Goal: Find specific page/section: Find specific page/section

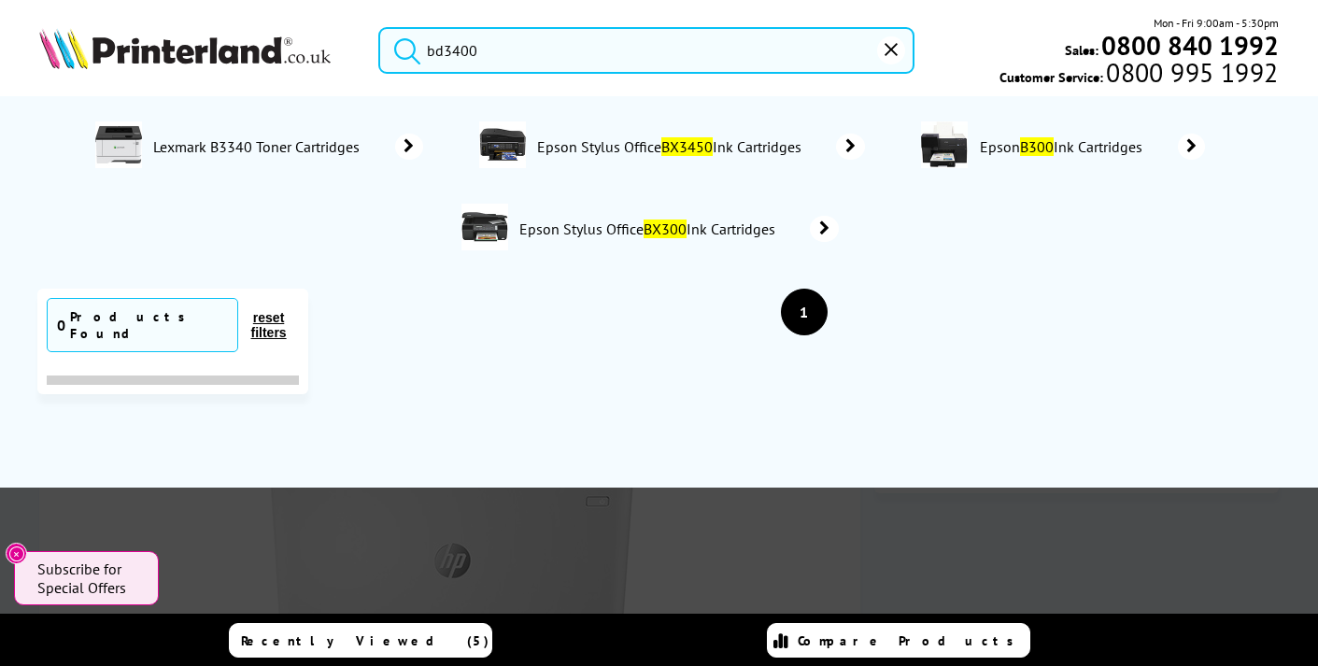
drag, startPoint x: 523, startPoint y: 55, endPoint x: 414, endPoint y: 48, distance: 109.5
click at [414, 48] on form "bd3400" at bounding box center [645, 50] width 535 height 47
type input "bd3400"
click at [895, 54] on icon "reset" at bounding box center [890, 49] width 13 height 13
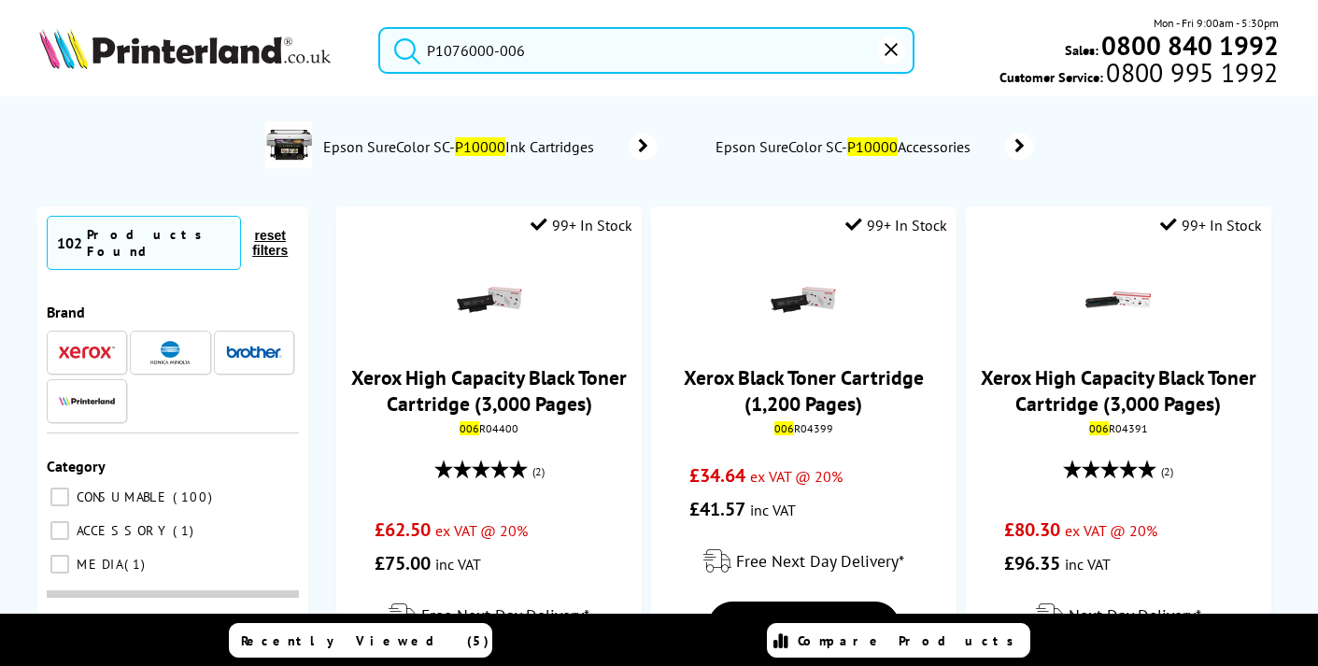
type input "P1076000-006"
click at [402, 47] on button "submit" at bounding box center [402, 47] width 47 height 41
click at [887, 56] on button "reset" at bounding box center [891, 50] width 28 height 28
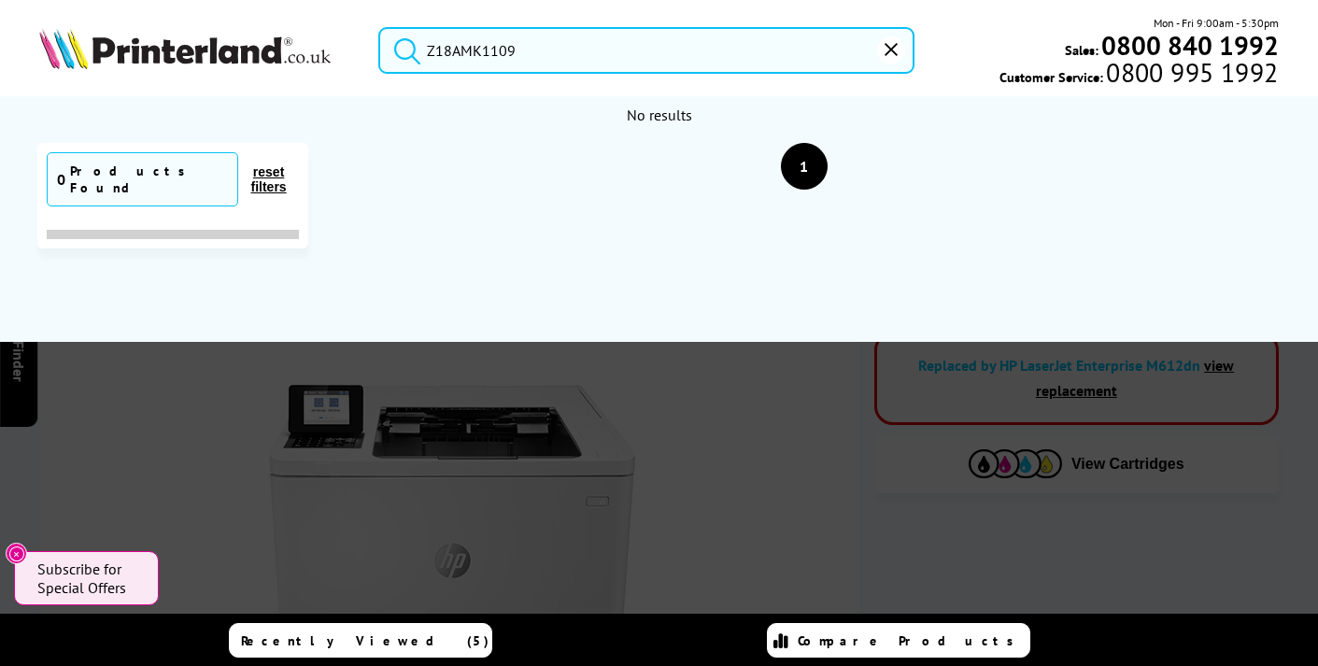
type input "Z18AMK1109"
drag, startPoint x: 898, startPoint y: 49, endPoint x: 862, endPoint y: 56, distance: 37.0
click at [897, 49] on button "reset" at bounding box center [891, 50] width 28 height 28
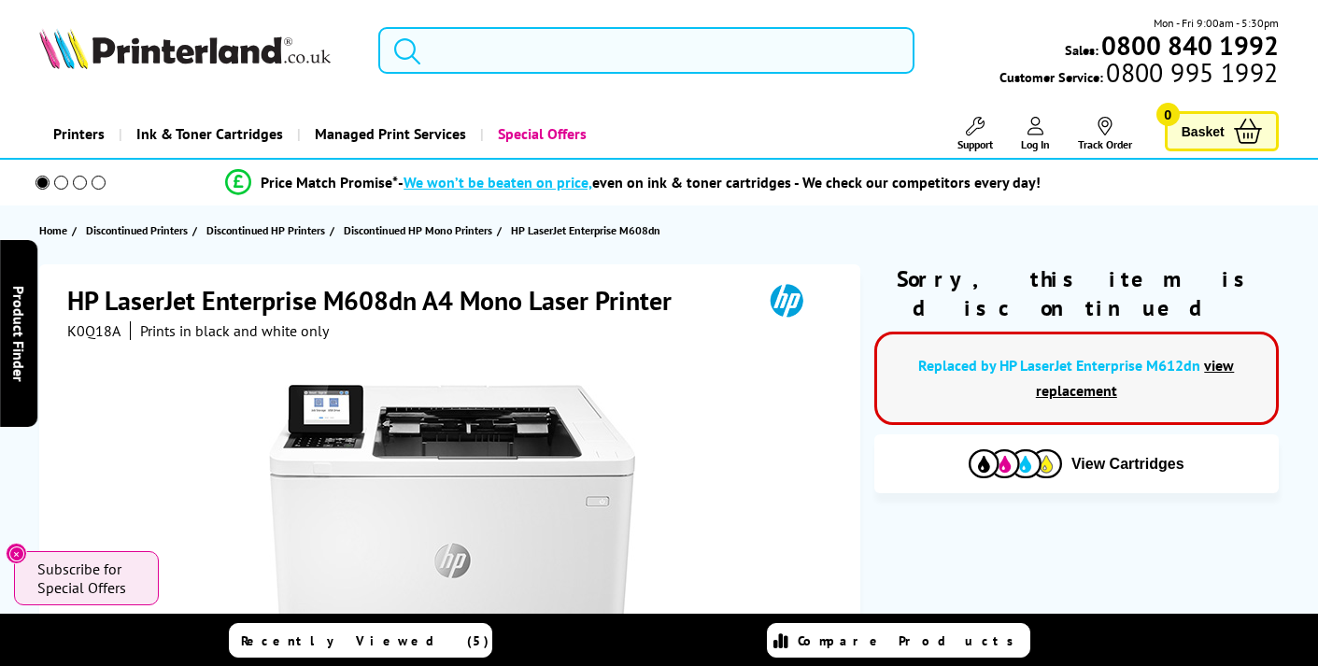
type input "BD3400"
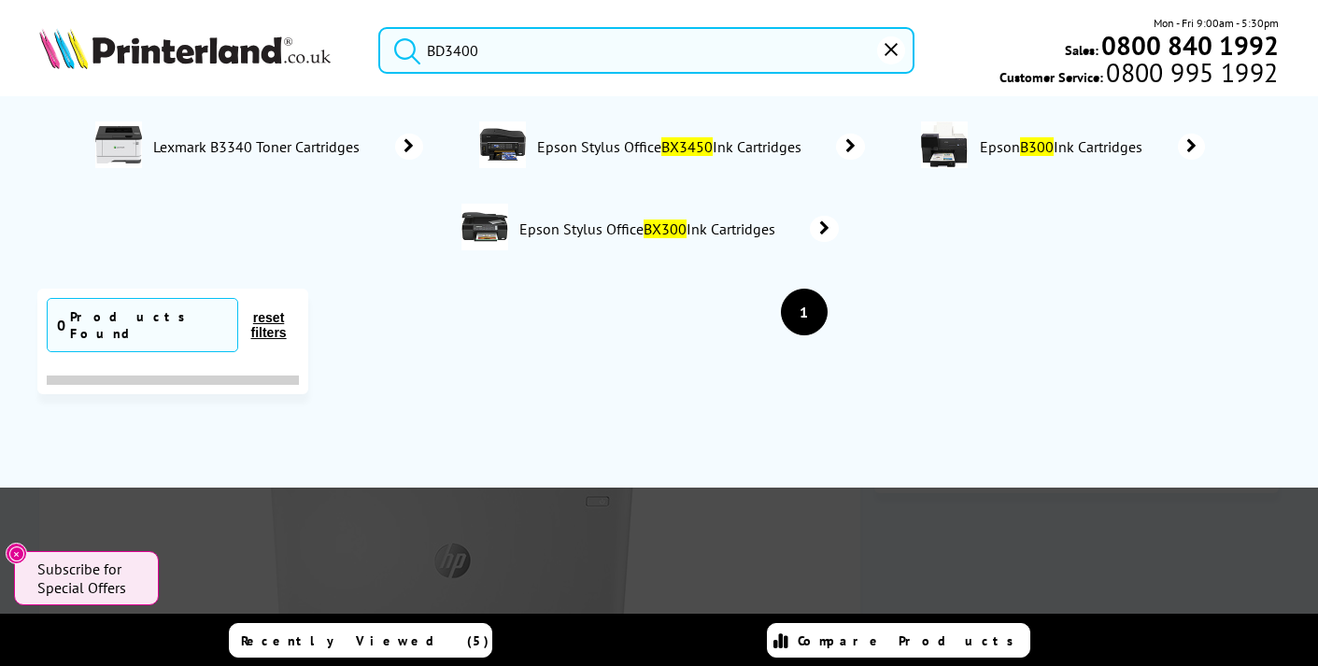
drag, startPoint x: 463, startPoint y: 48, endPoint x: 404, endPoint y: 52, distance: 59.0
click at [404, 52] on form "BD3400" at bounding box center [645, 50] width 535 height 47
